Goal: Book appointment/travel/reservation

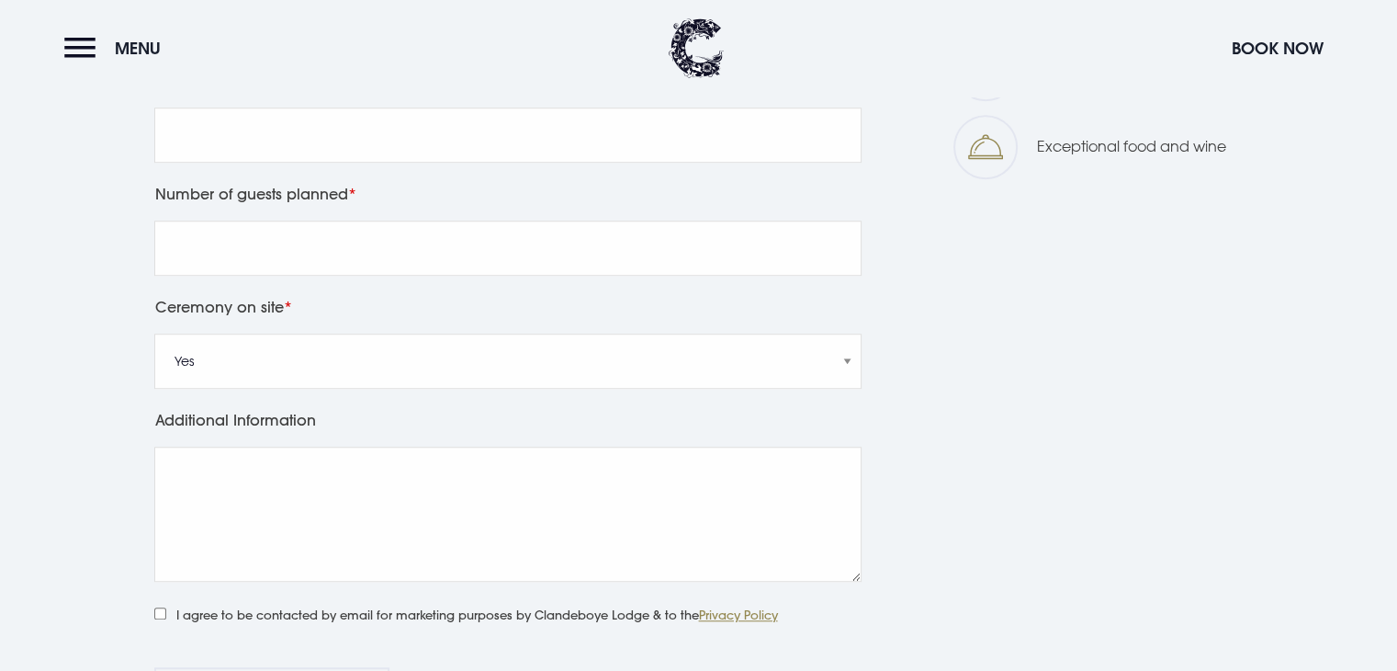
scroll to position [1201, 0]
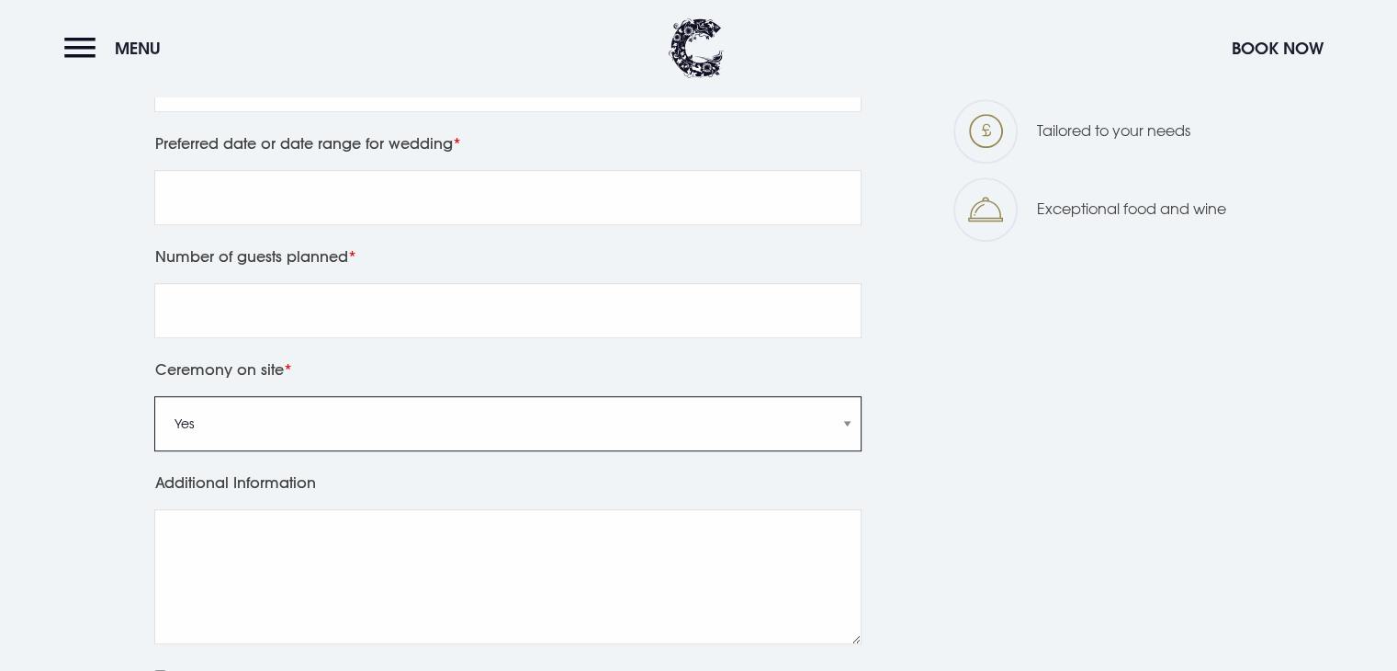
click at [806, 429] on select "Yes No" at bounding box center [507, 423] width 707 height 55
click at [880, 416] on div "Leave this field blank First Name Last Name Telephone Email Preferred date or d…" at bounding box center [699, 255] width 1301 height 1183
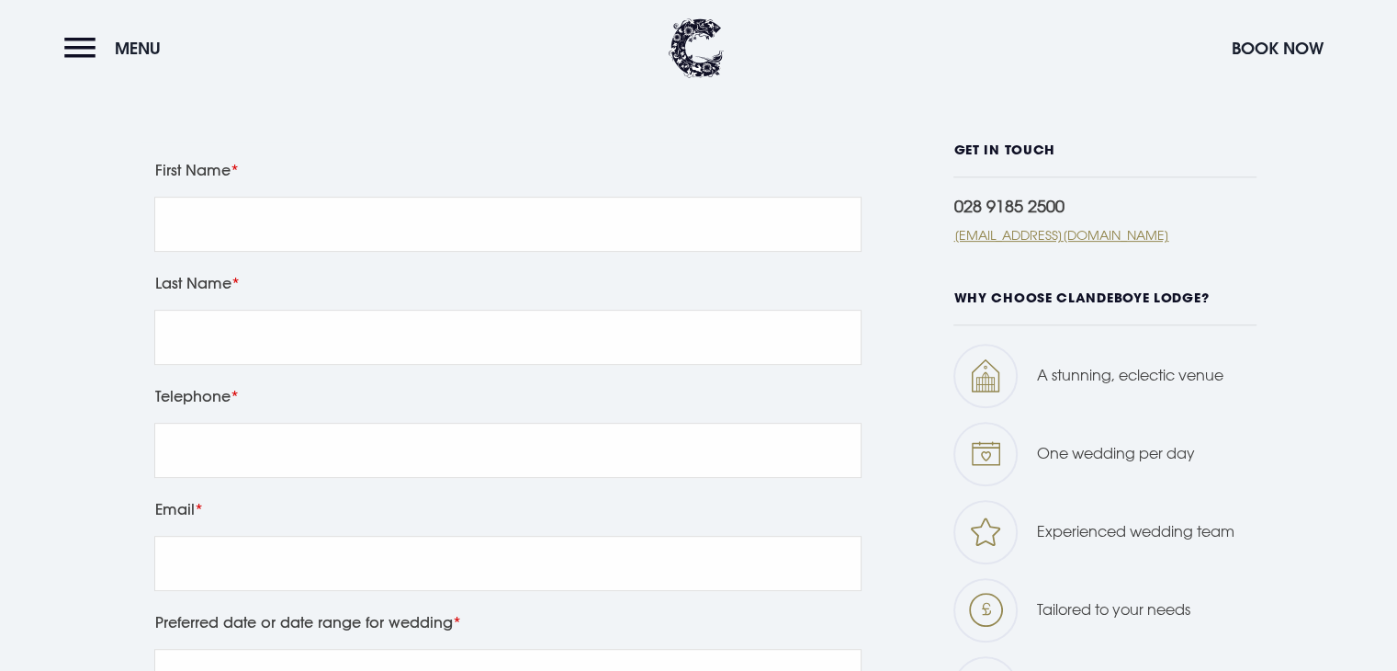
scroll to position [718, 0]
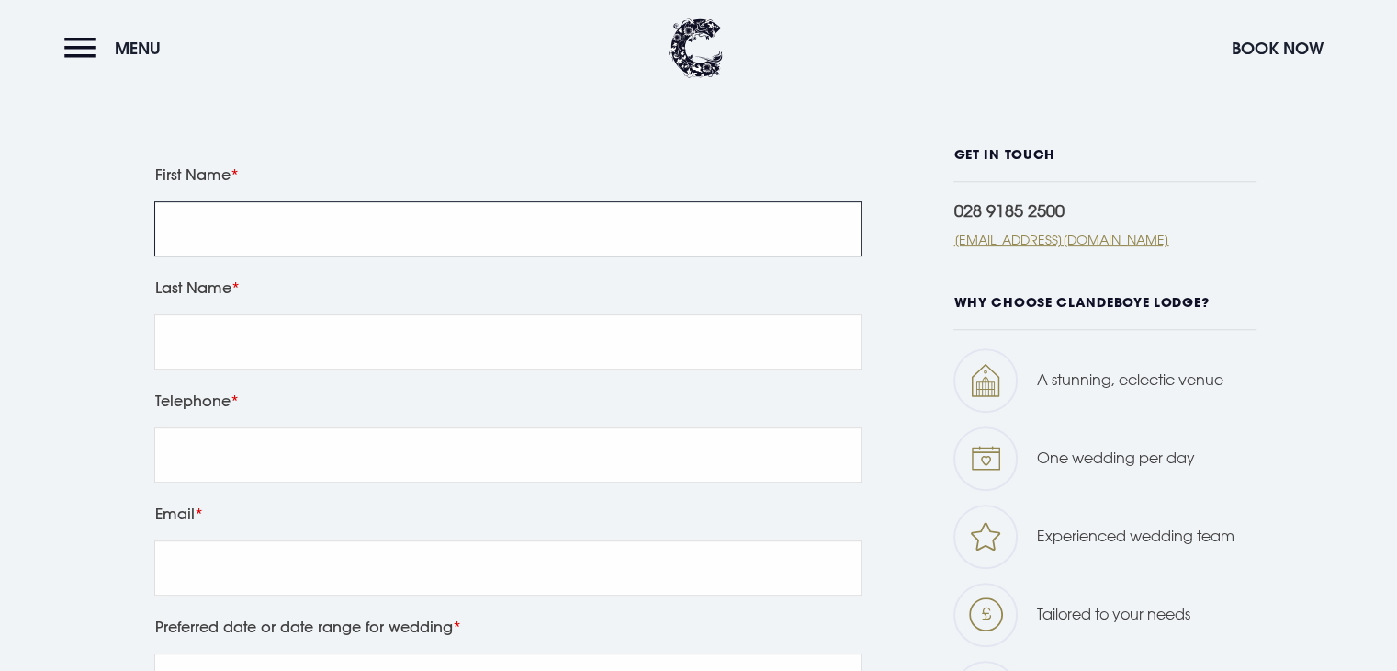
click at [759, 219] on input "First Name" at bounding box center [507, 228] width 707 height 55
type input "[PERSON_NAME]"
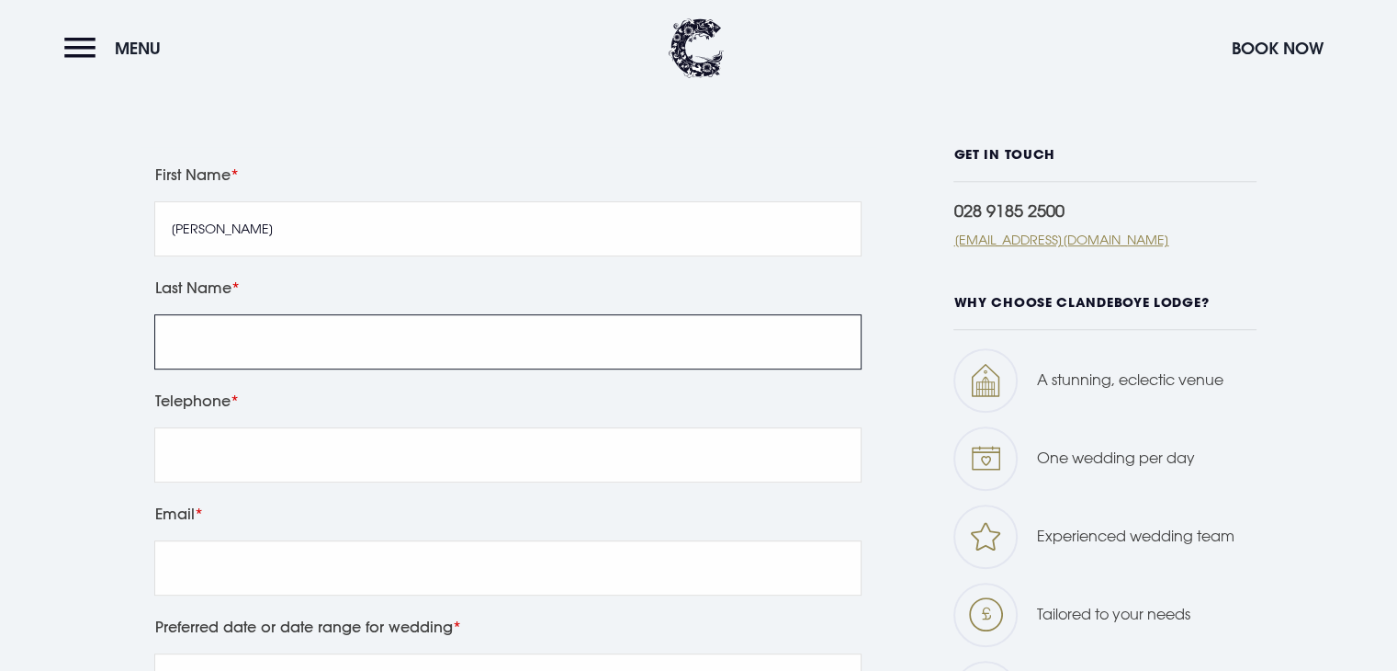
click at [311, 350] on input "Last Name" at bounding box center [507, 341] width 707 height 55
type input "[PERSON_NAME]"
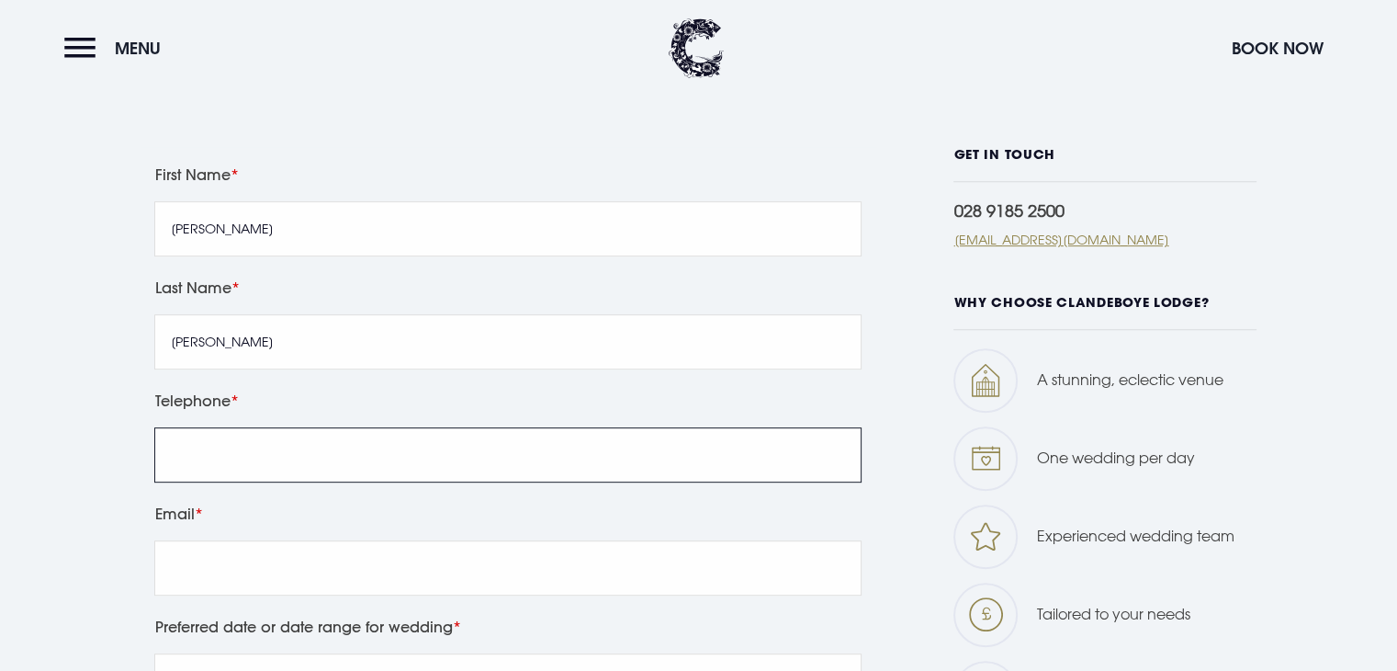
click at [297, 458] on input "Telephone" at bounding box center [507, 454] width 707 height 55
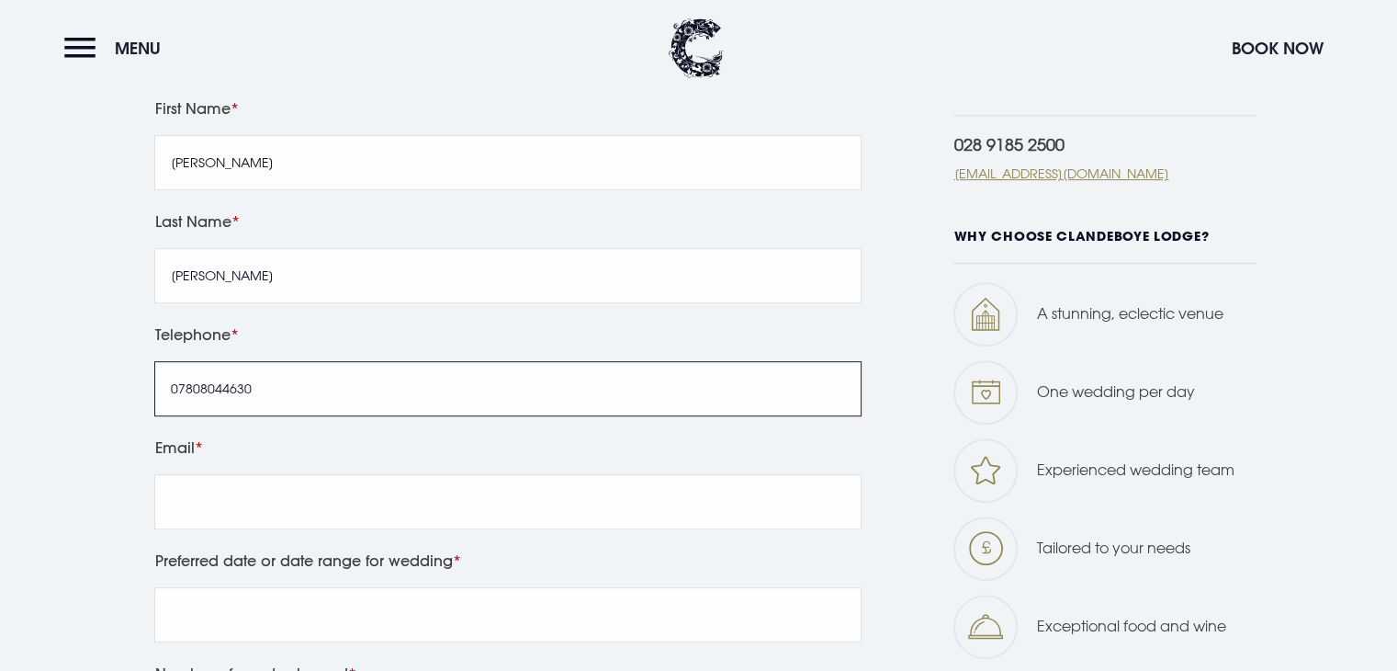
scroll to position [888, 0]
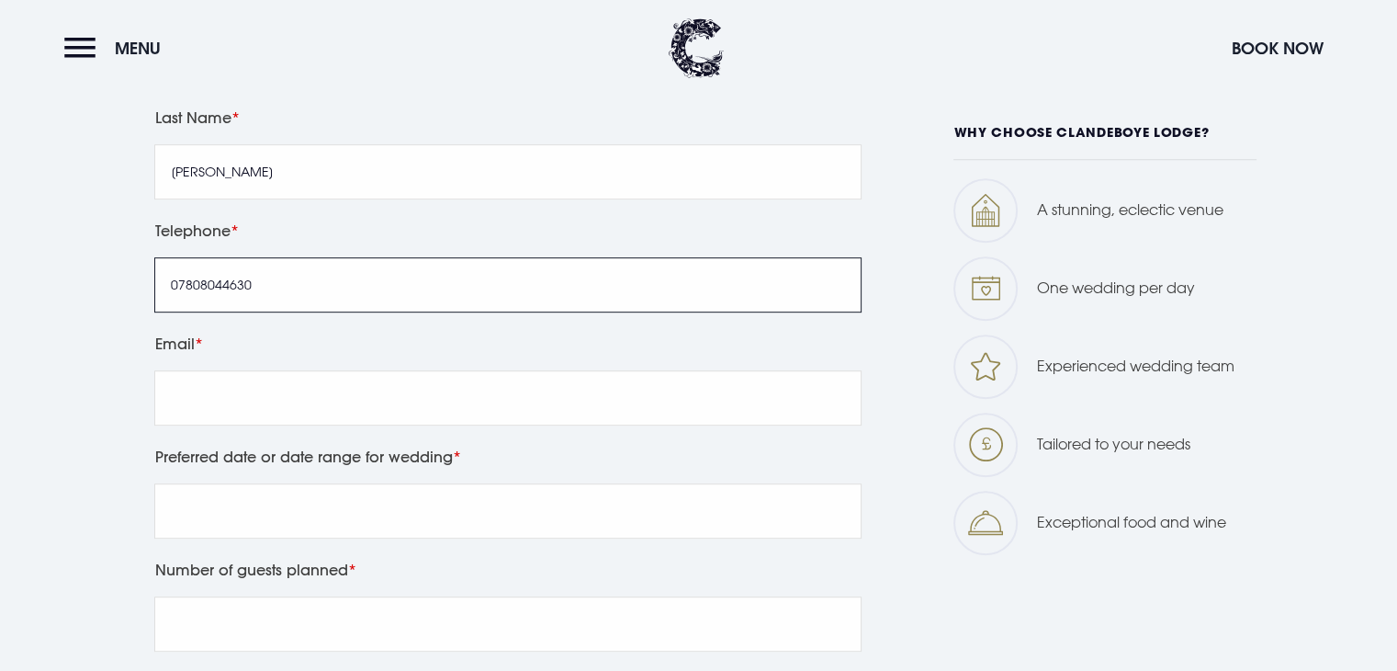
type input "07808044630"
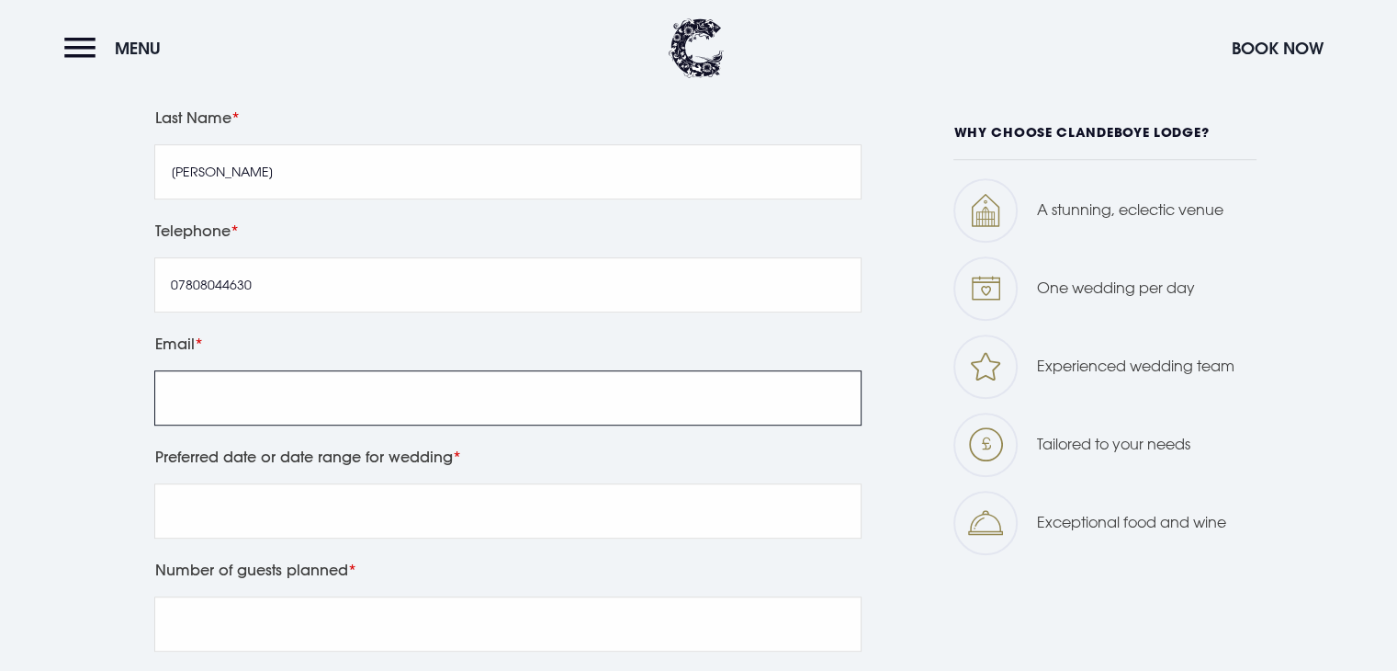
click at [325, 397] on input "Email" at bounding box center [507, 397] width 707 height 55
type input "[EMAIL_ADDRESS][DOMAIN_NAME]"
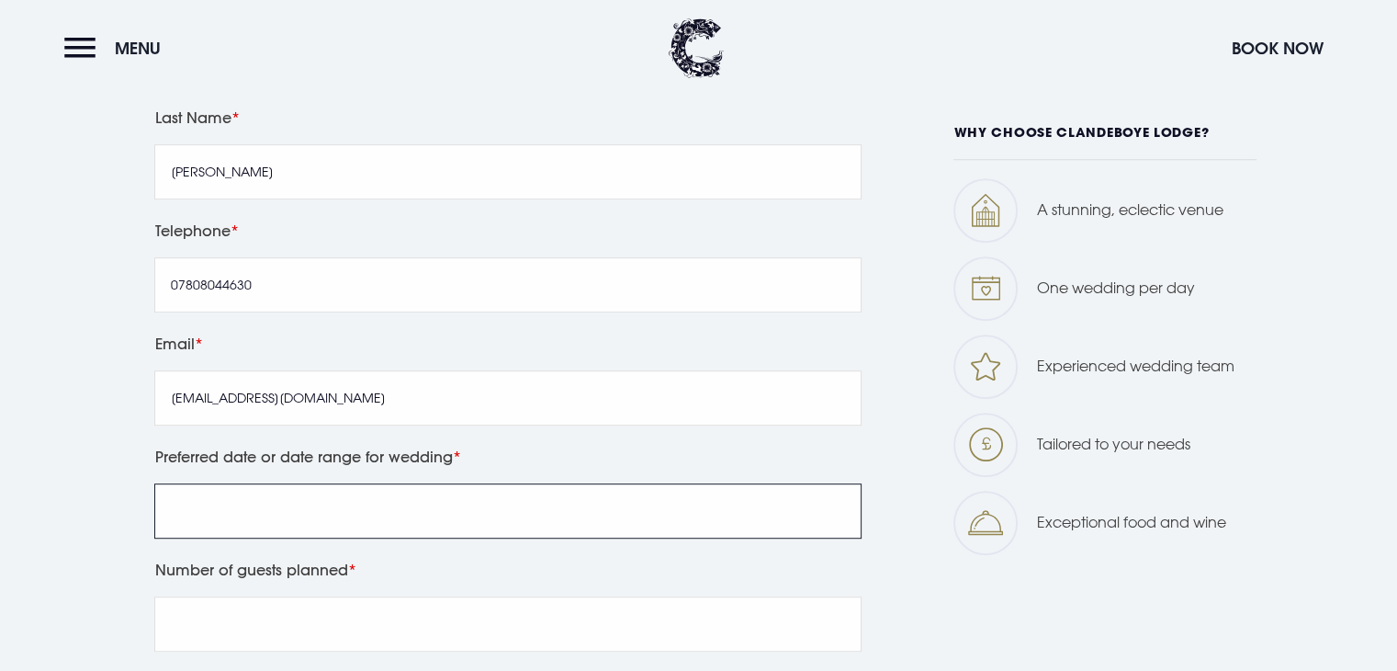
click at [339, 504] on input "Preferred date or date range for wedding" at bounding box center [507, 510] width 707 height 55
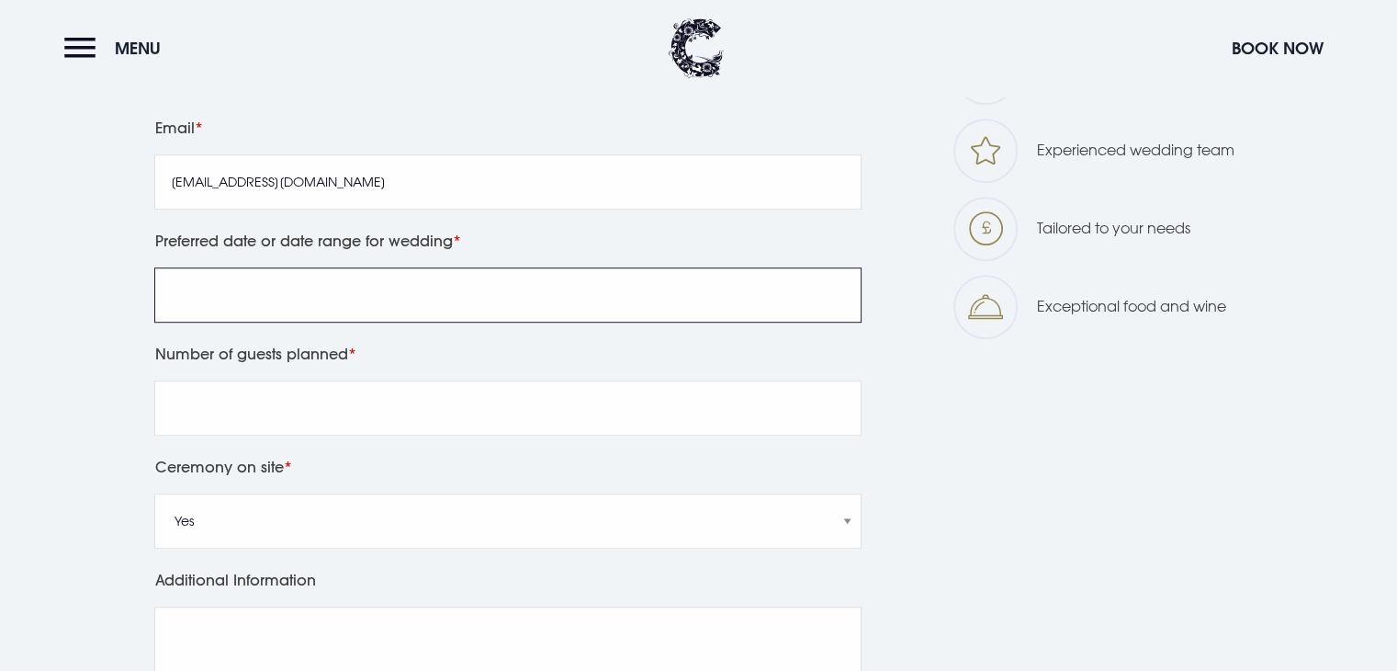
scroll to position [1105, 0]
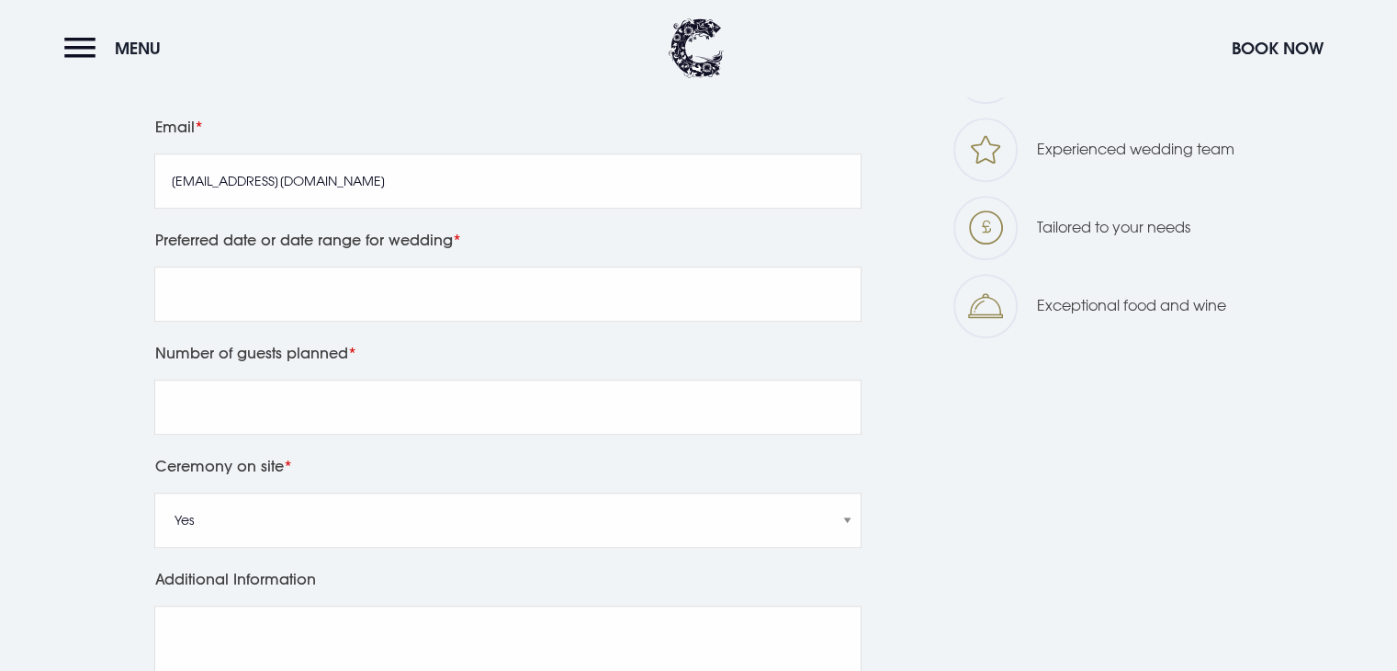
click at [354, 376] on div "Number of guests planned" at bounding box center [508, 396] width 720 height 113
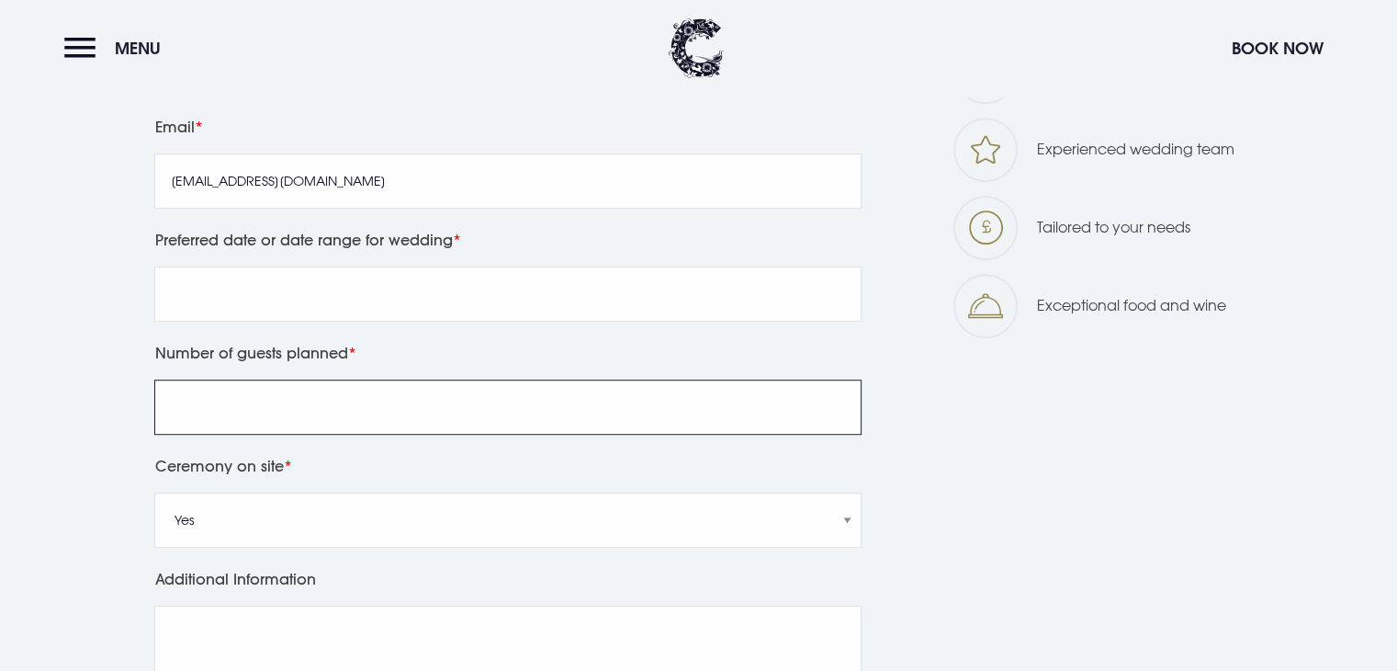
click at [360, 394] on input "Number of guests planned" at bounding box center [507, 406] width 707 height 55
type input "50"
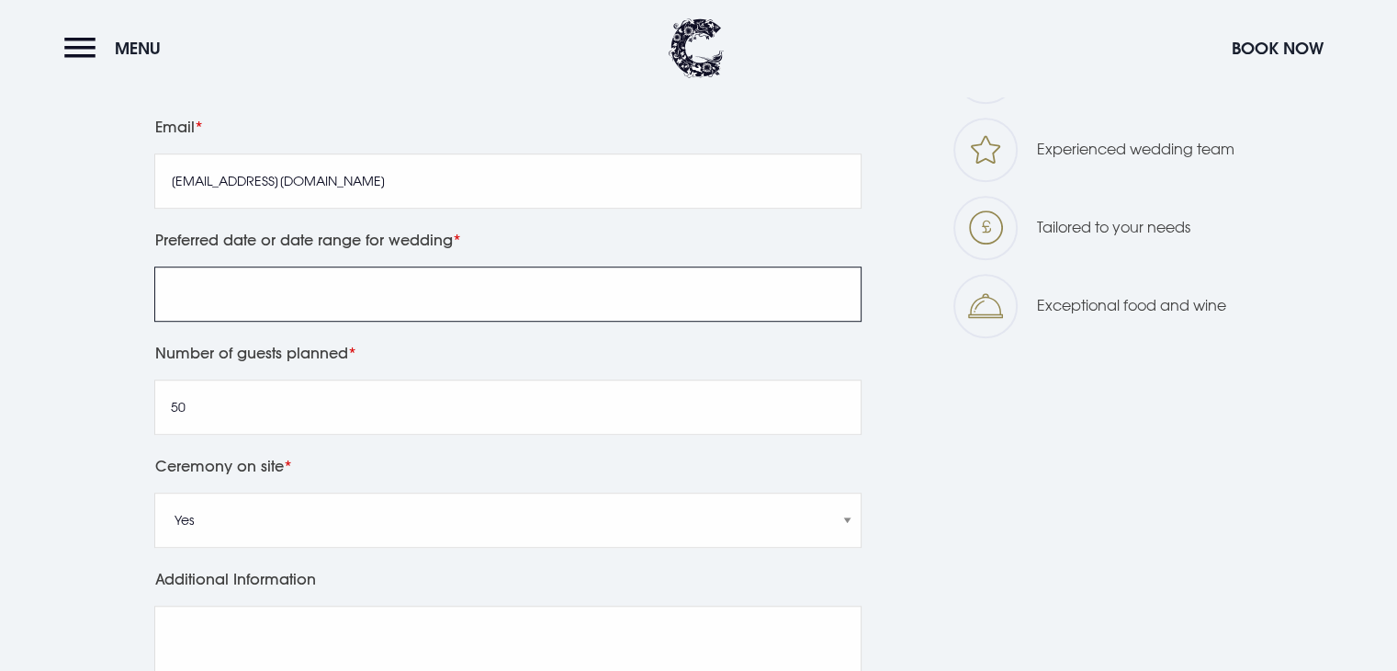
click at [337, 306] on input "Preferred date or date range for wedding" at bounding box center [507, 293] width 707 height 55
type input "U"
type input "2"
type input "2026 / 2027"
click at [397, 348] on label "Number of guests planned" at bounding box center [507, 353] width 707 height 26
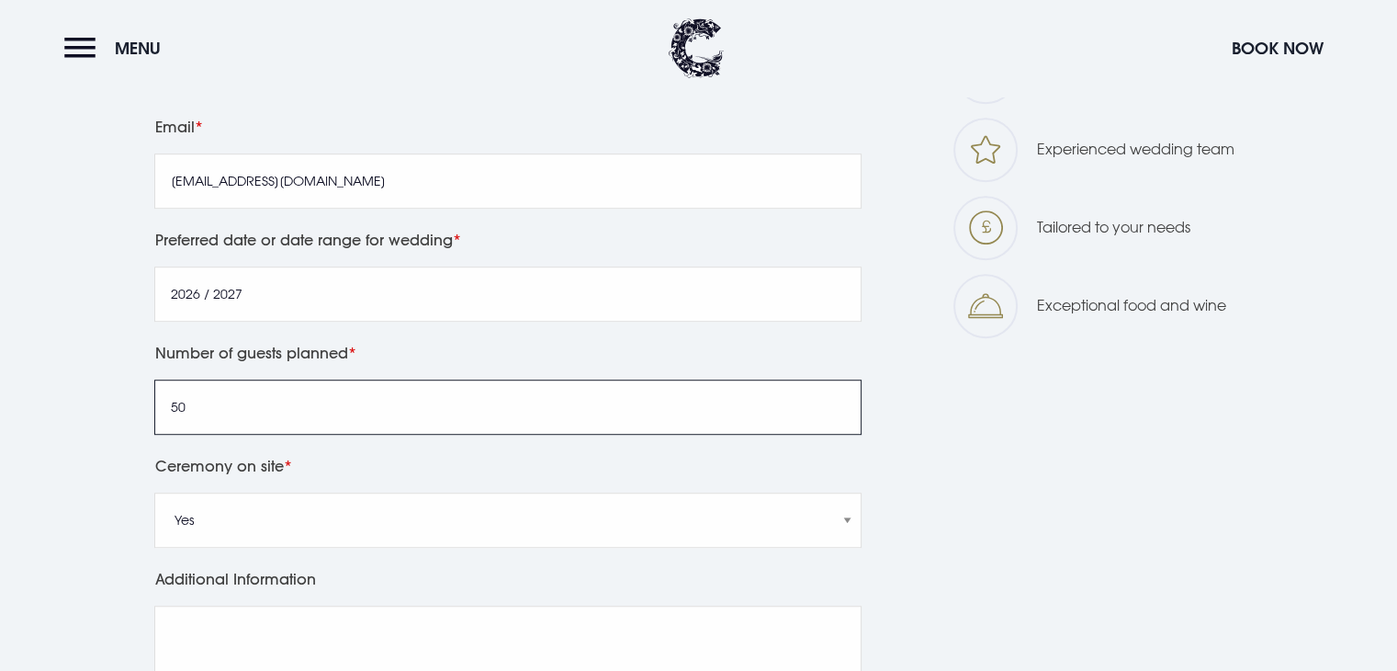
click at [397, 379] on input "50" at bounding box center [507, 406] width 707 height 55
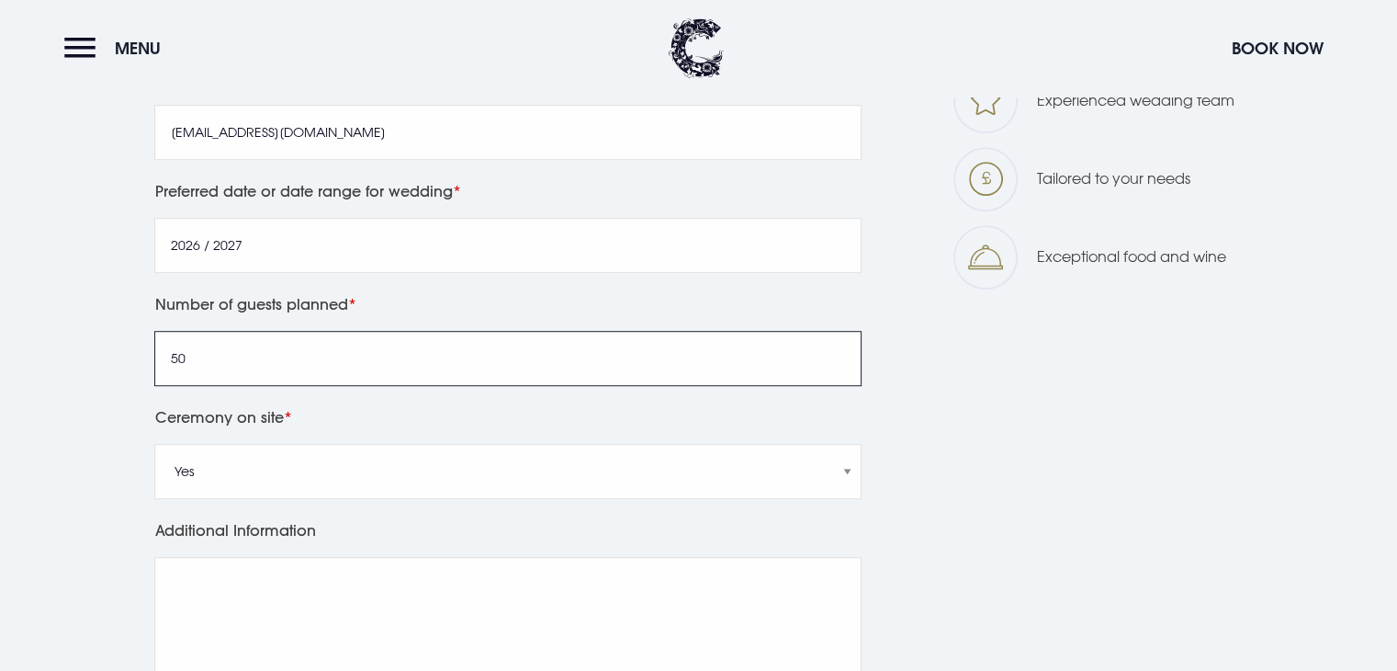
scroll to position [1156, 0]
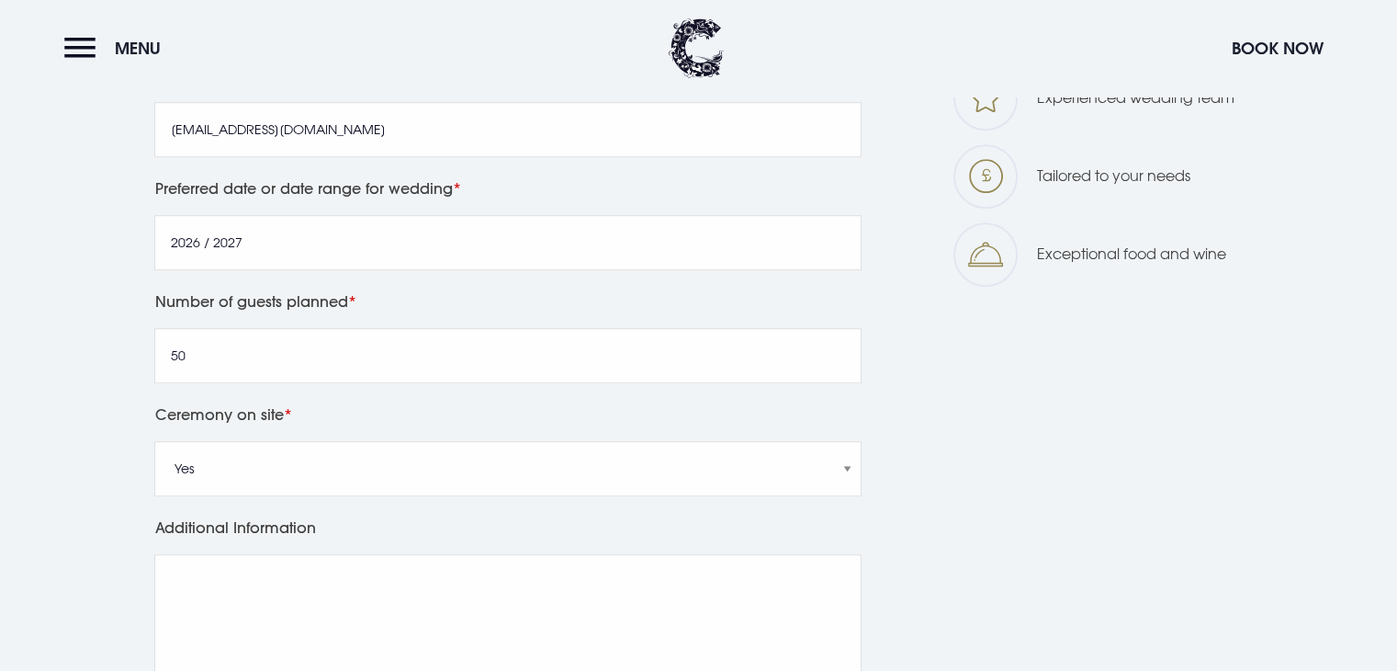
click at [33, 323] on section "Once our Wedding Team show you around, you'll understand exactly why a wedding …" at bounding box center [698, 249] width 1397 height 1470
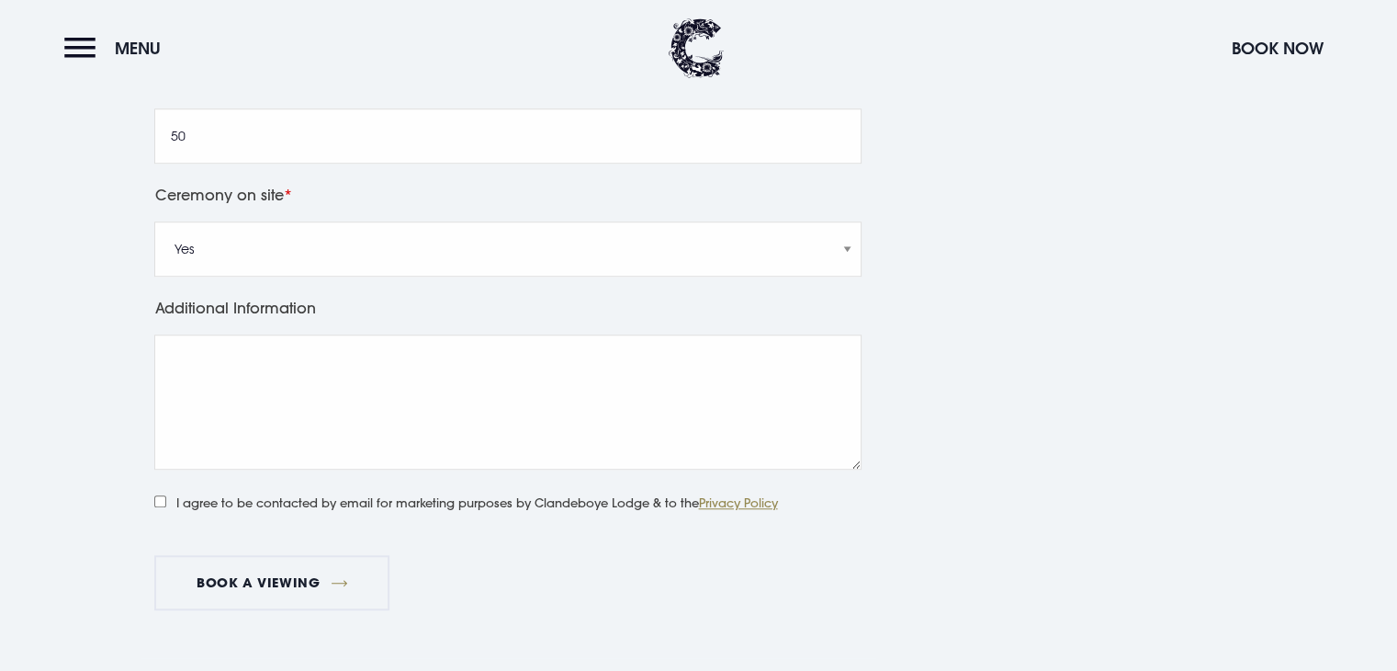
scroll to position [1377, 0]
click at [162, 504] on input "I agree to be contacted by email for marketing purposes by Clandeboye Lodge & t…" at bounding box center [160, 500] width 12 height 12
checkbox input "true"
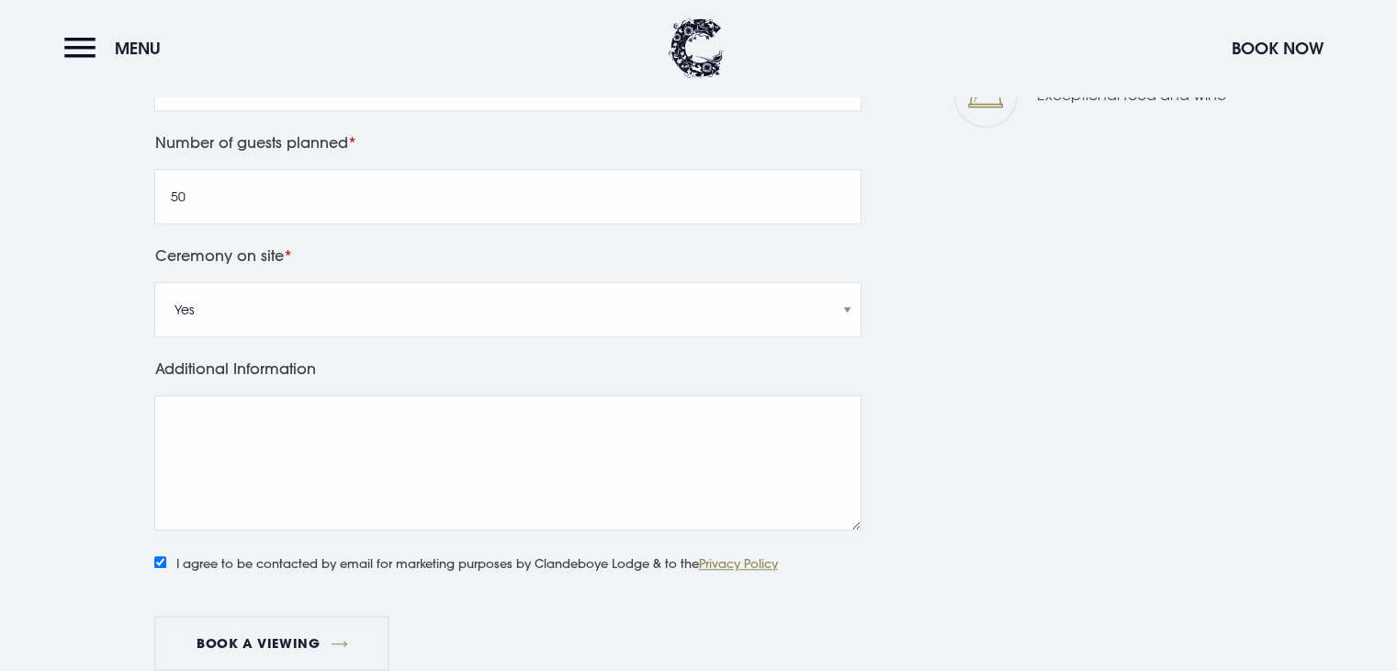
scroll to position [1407, 0]
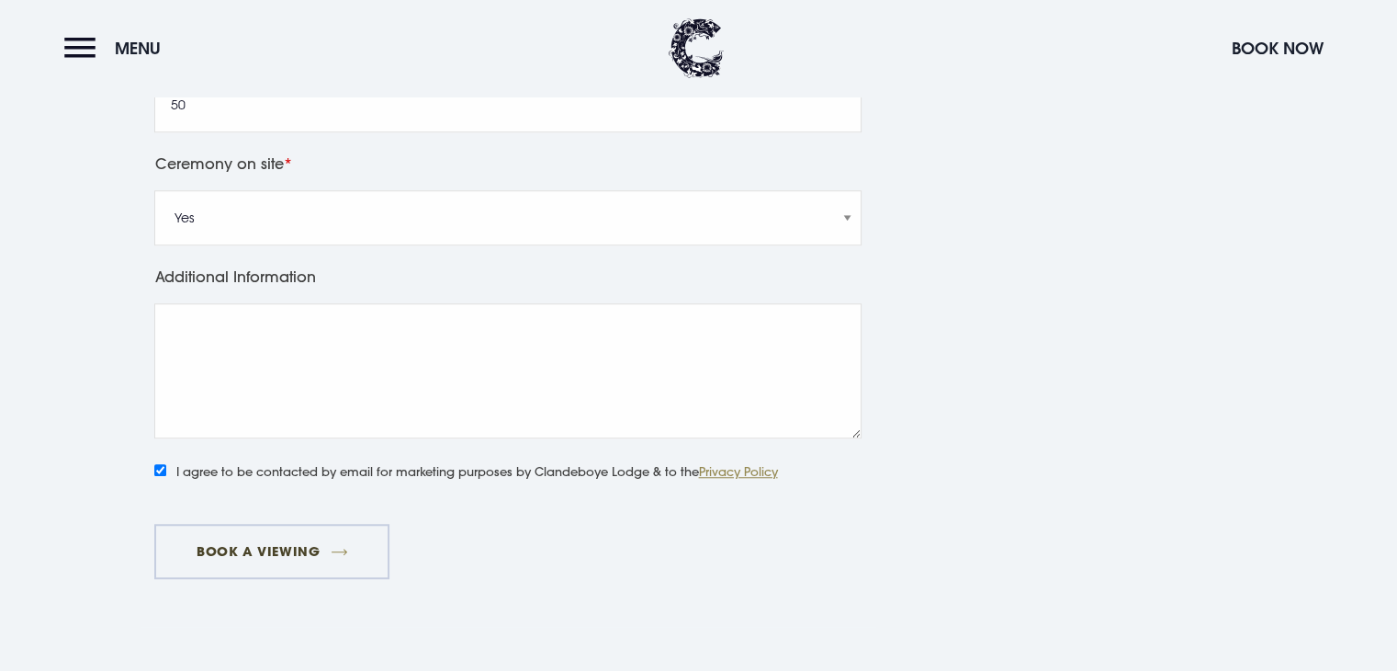
click at [284, 552] on button "Book a viewing" at bounding box center [271, 551] width 235 height 55
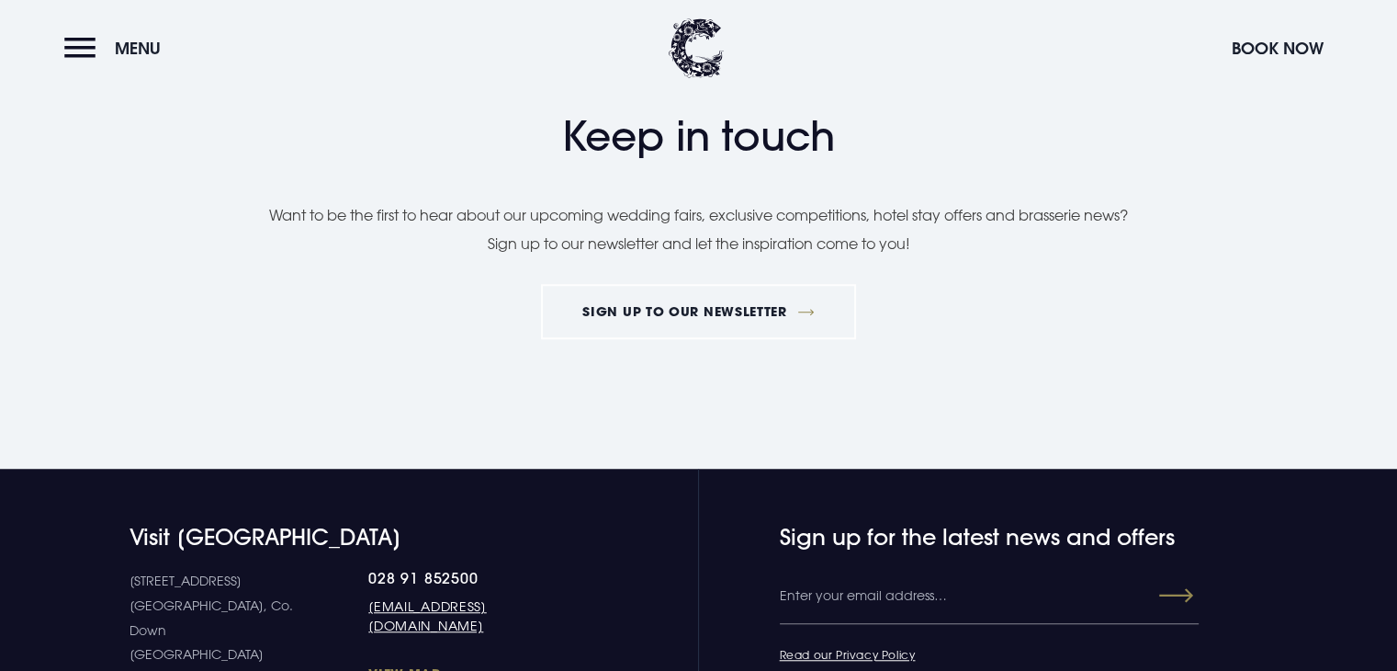
scroll to position [1438, 0]
